Goal: Information Seeking & Learning: Check status

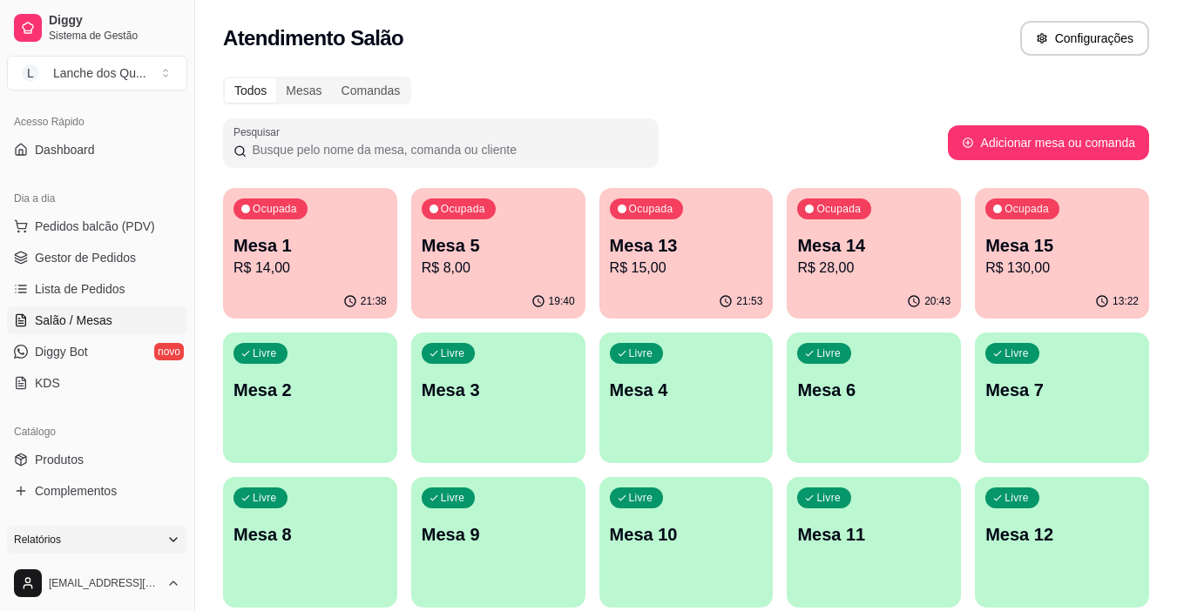
scroll to position [174, 0]
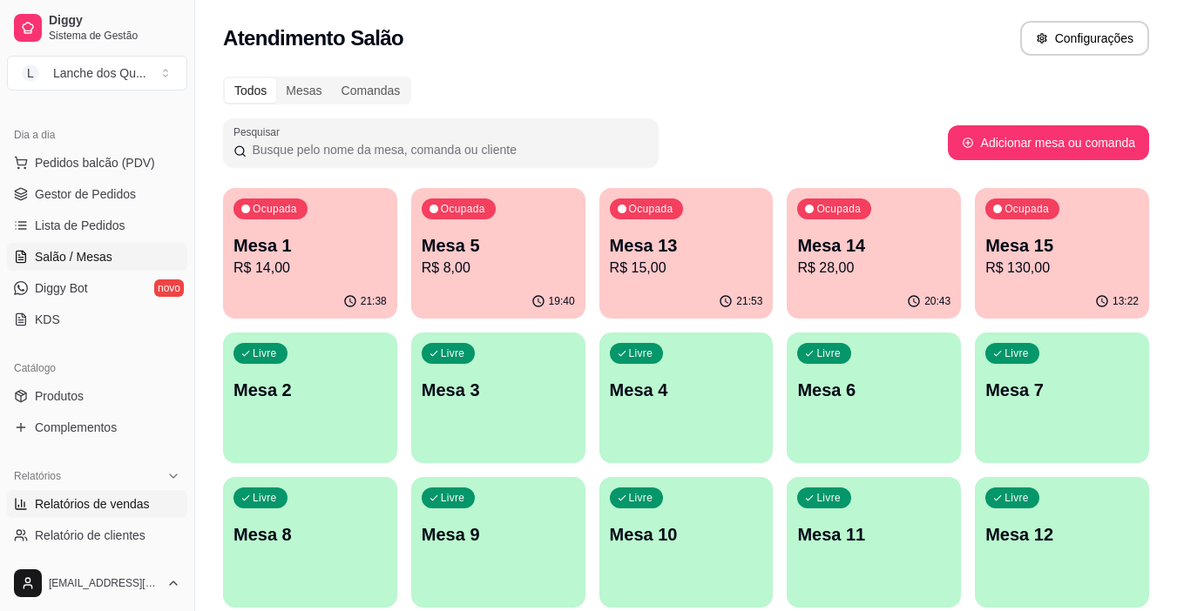
click at [116, 496] on span "Relatórios de vendas" at bounding box center [92, 504] width 115 height 17
select select "ALL"
select select "0"
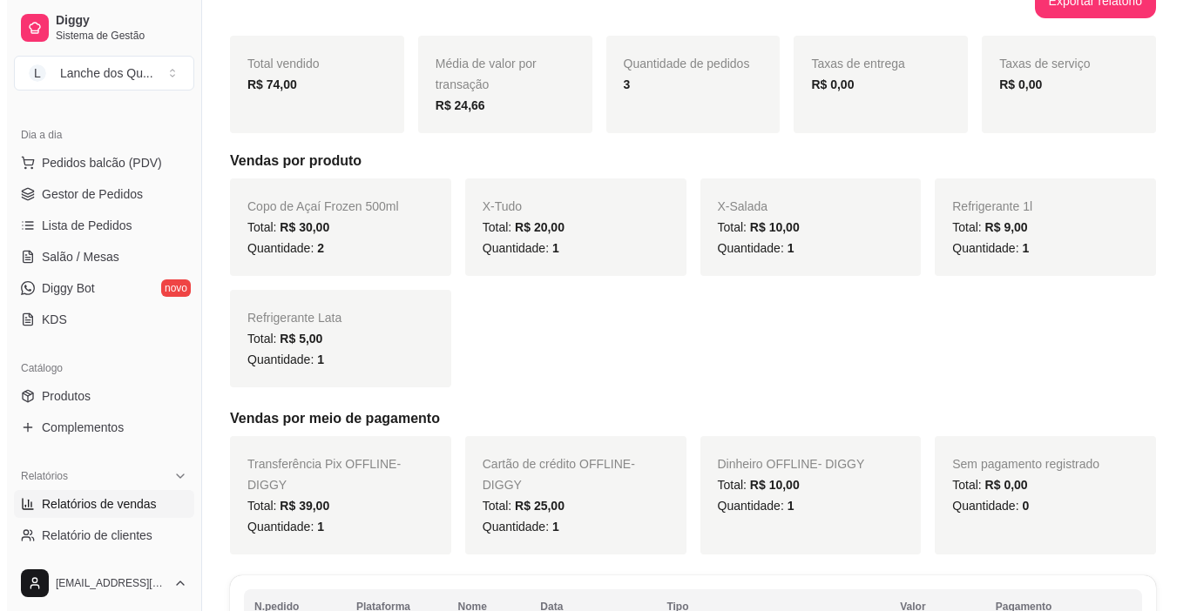
scroll to position [467, 0]
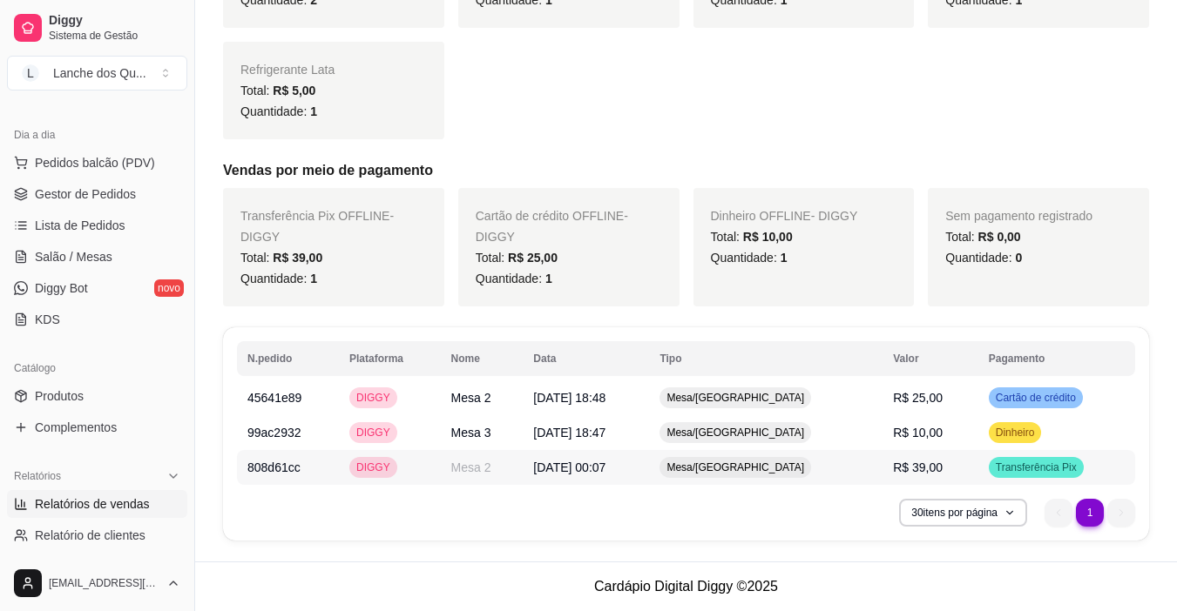
click at [953, 469] on td "R$ 39,00" at bounding box center [930, 467] width 96 height 35
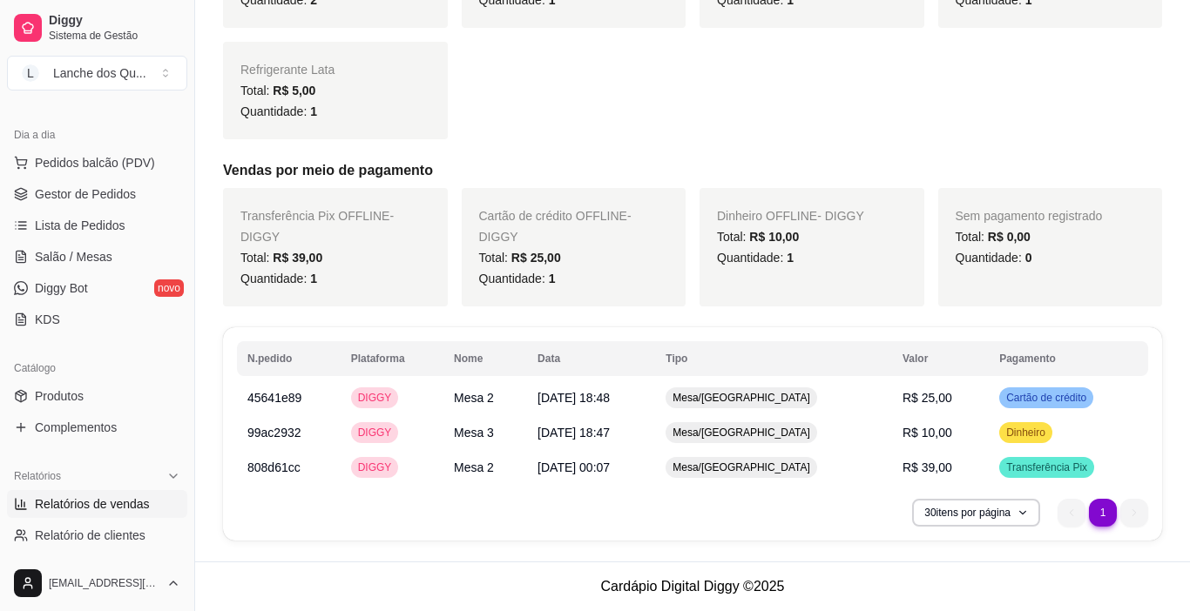
scroll to position [446, 0]
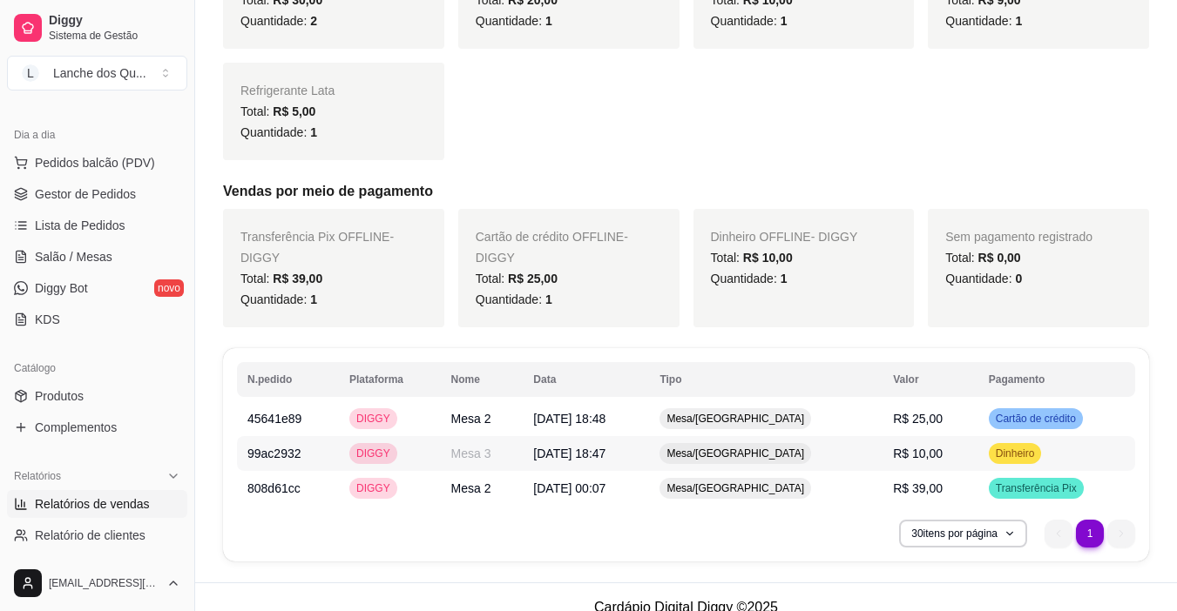
click at [998, 448] on span "Dinheiro" at bounding box center [1015, 454] width 46 height 14
click at [1023, 422] on span "Cartão de crédito" at bounding box center [1035, 419] width 87 height 14
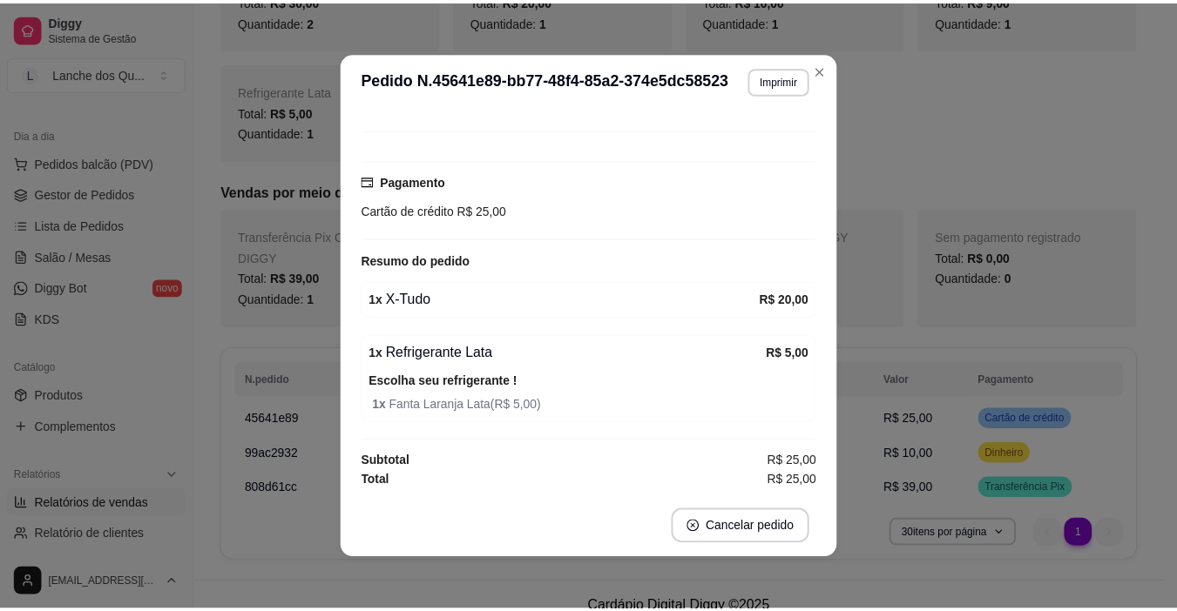
scroll to position [126, 0]
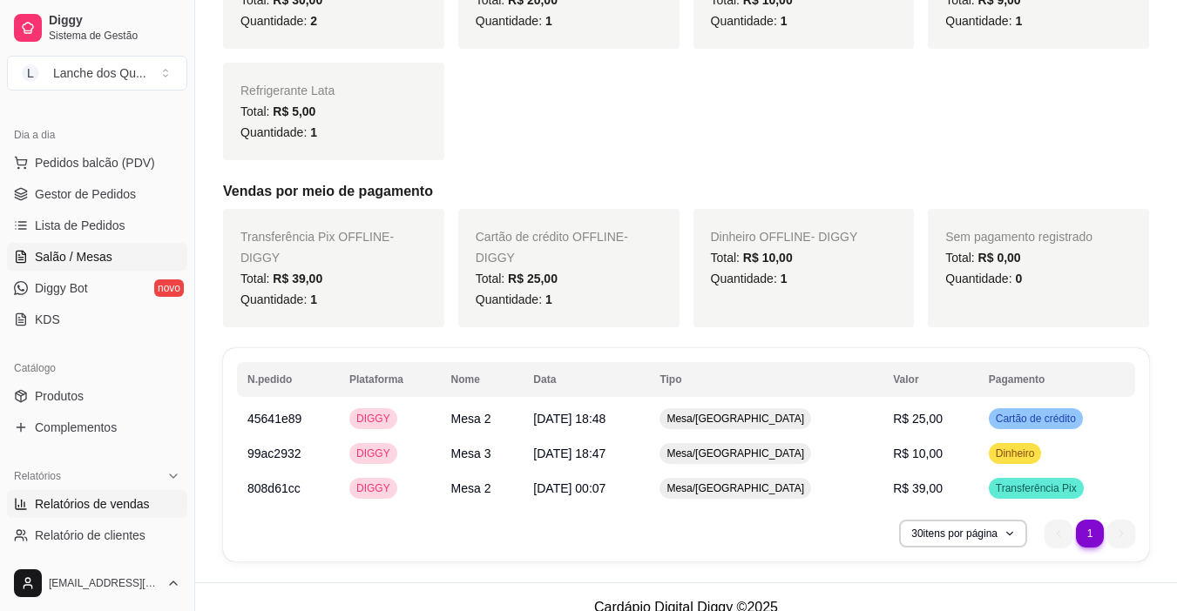
click at [69, 253] on span "Salão / Mesas" at bounding box center [74, 256] width 78 height 17
